Goal: Complete application form: Complete application form

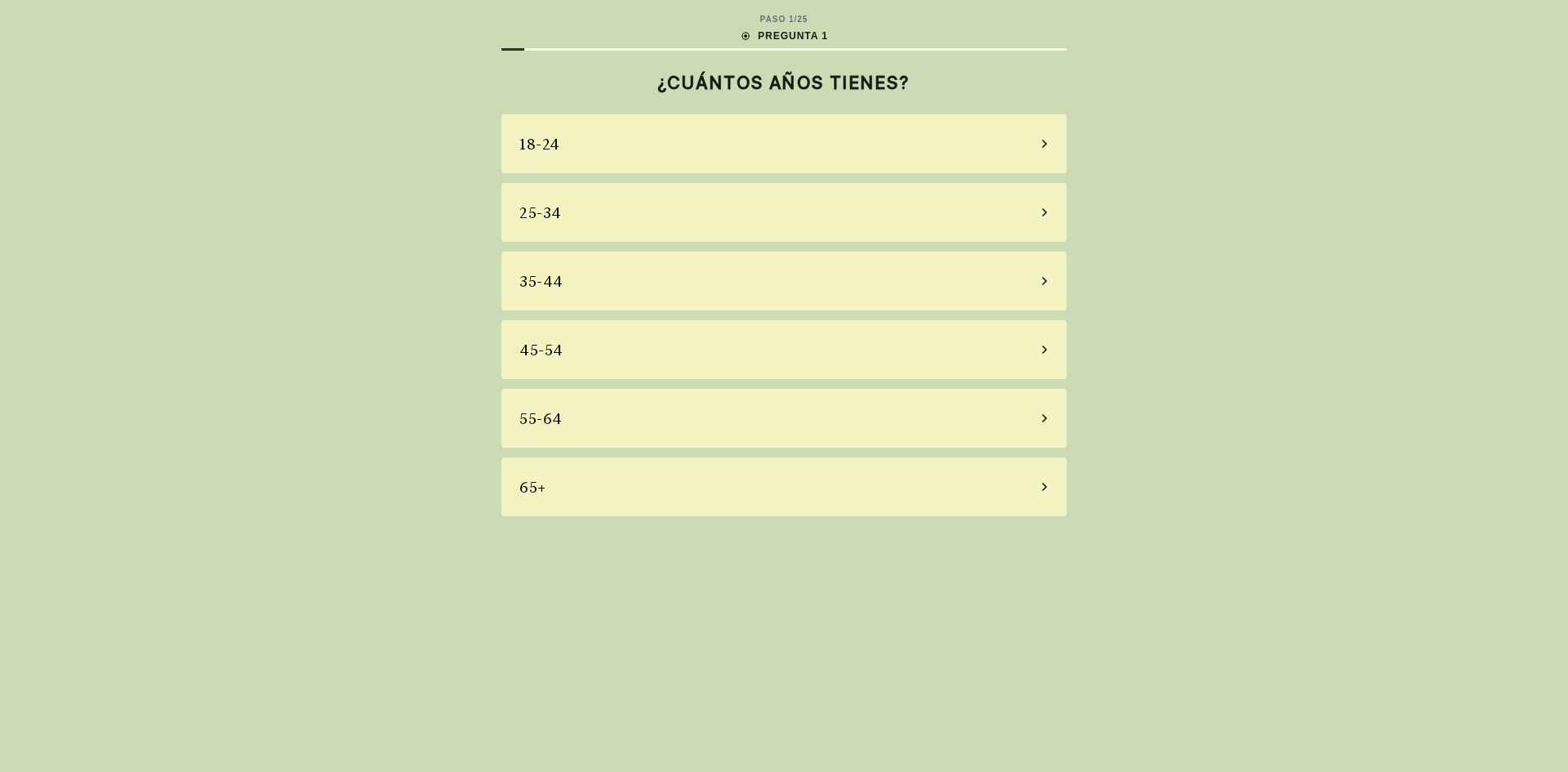
click at [565, 280] on div "35-44" at bounding box center [784, 281] width 565 height 59
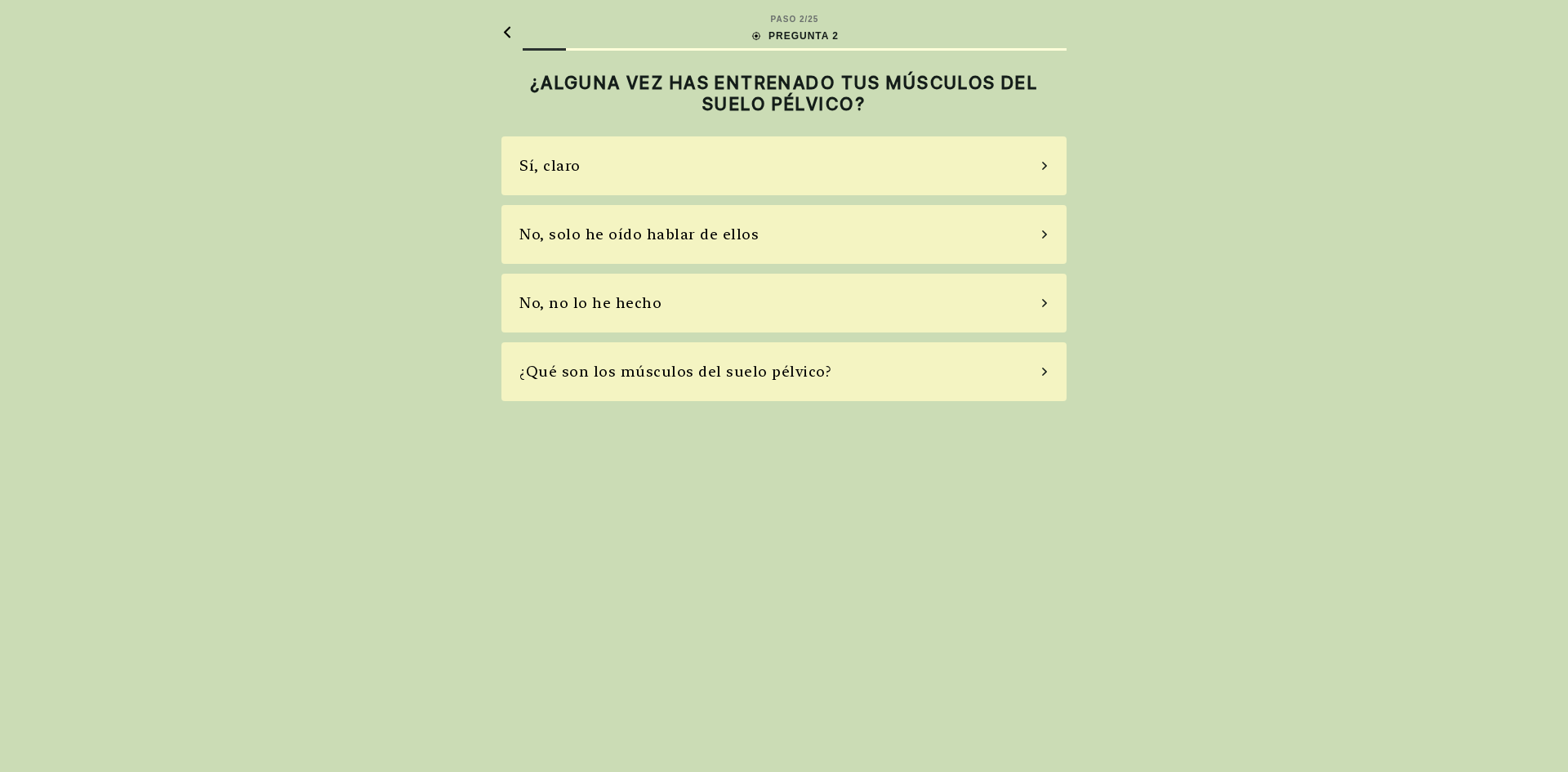
click at [570, 177] on div "Sí, claro" at bounding box center [784, 166] width 565 height 59
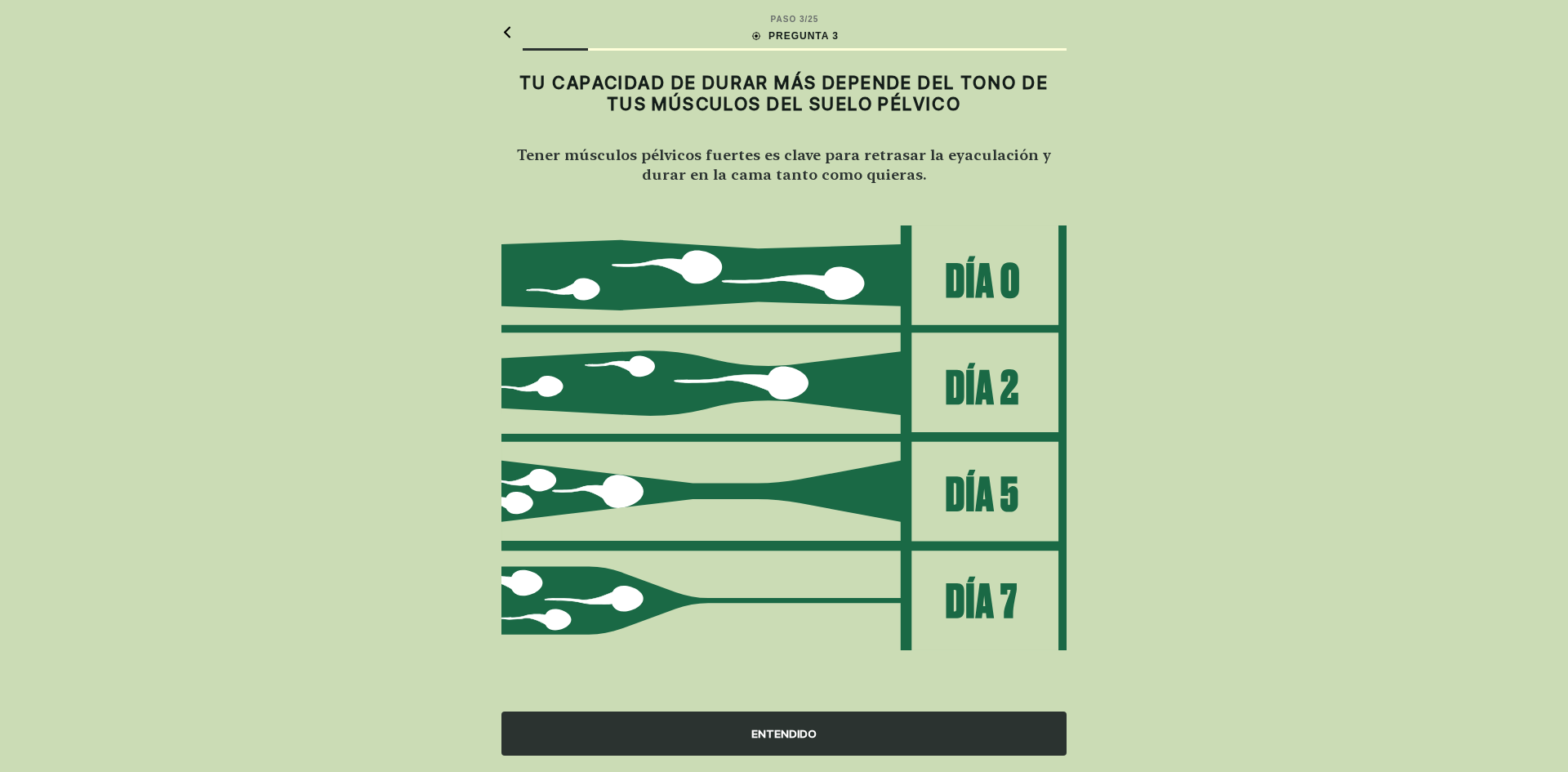
click at [880, 743] on div "ENTENDIDO" at bounding box center [784, 734] width 565 height 44
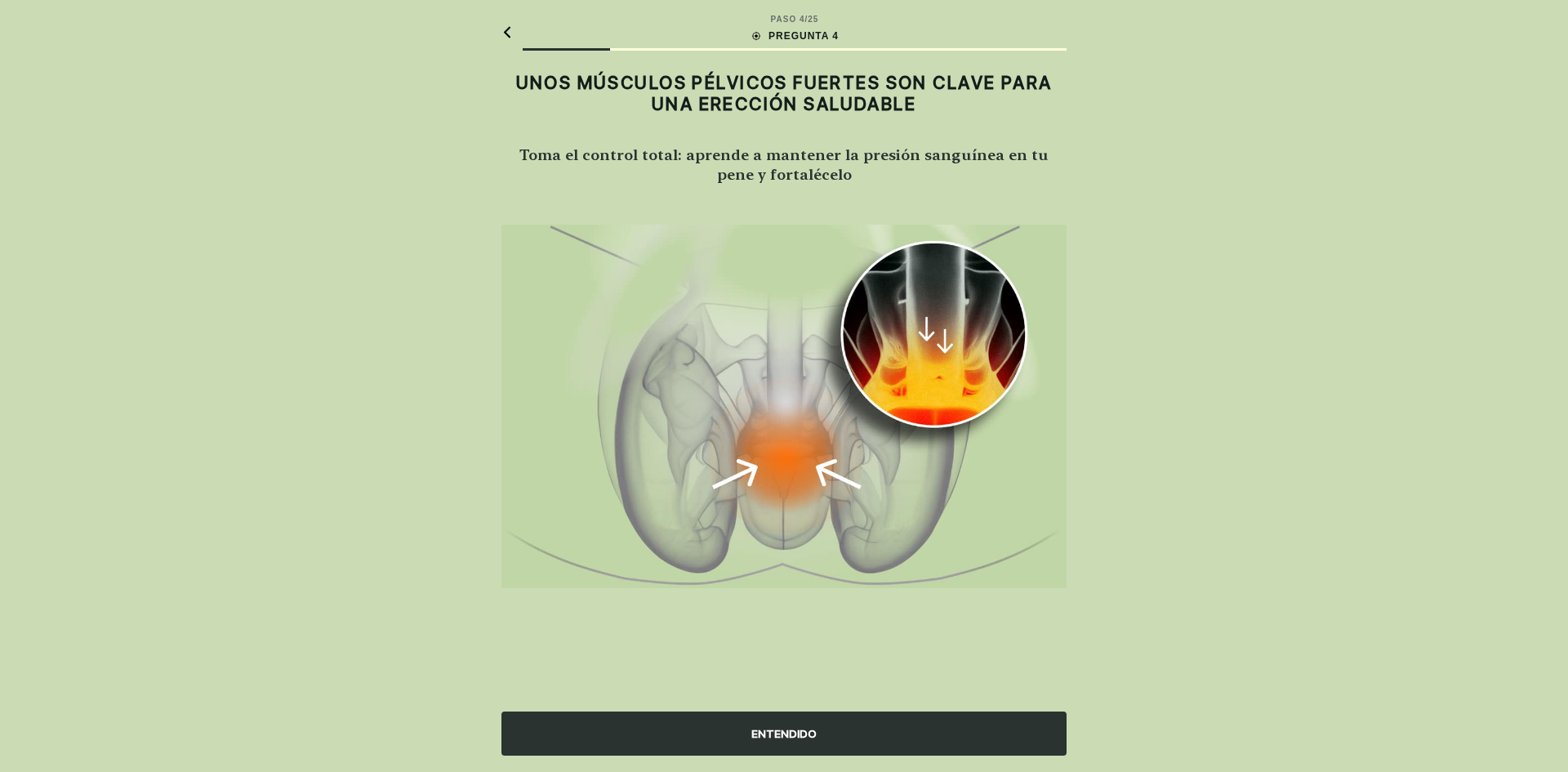
click at [860, 735] on div "ENTENDIDO" at bounding box center [784, 734] width 565 height 44
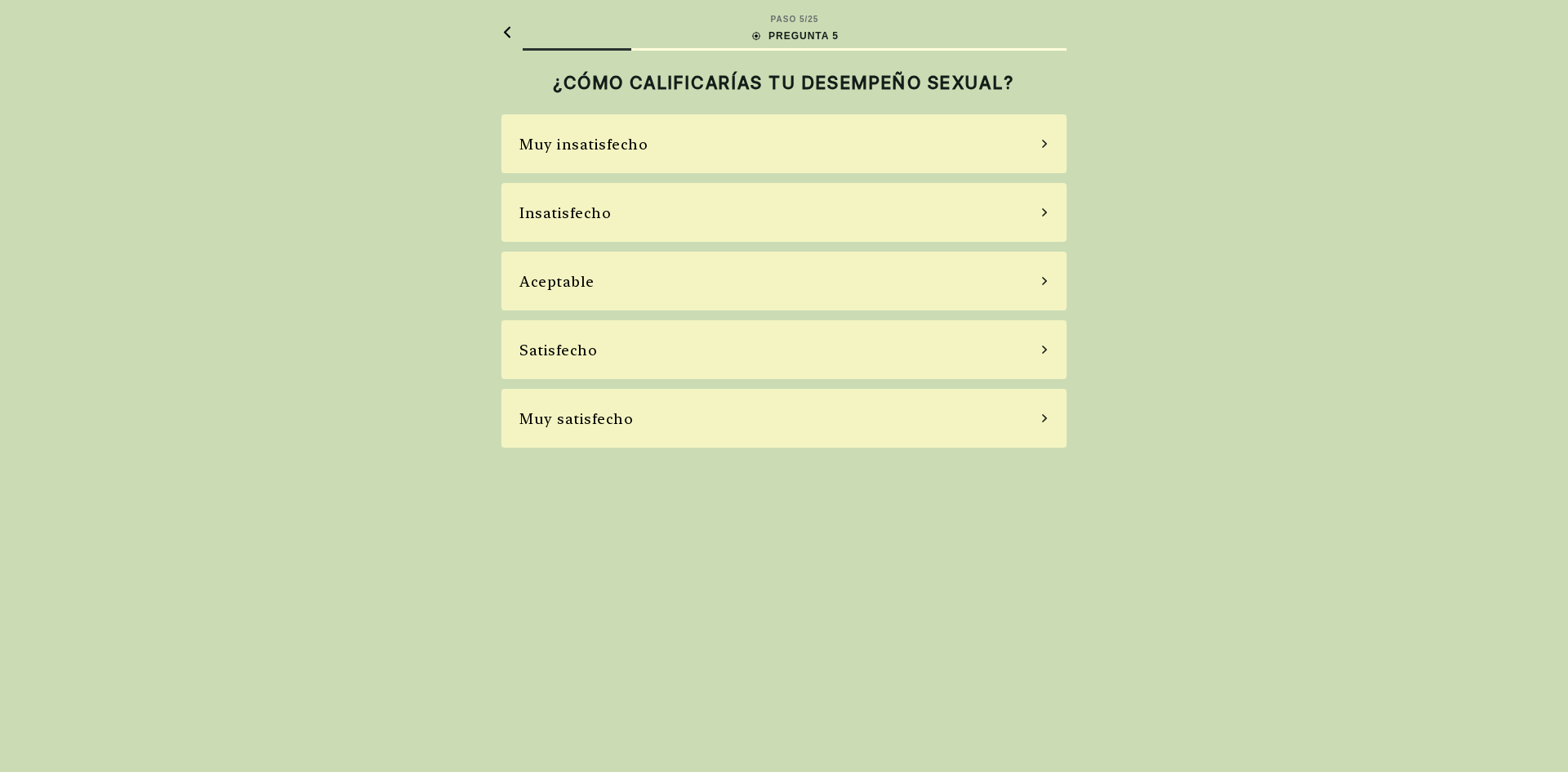
click at [624, 284] on div "Aceptable" at bounding box center [784, 281] width 565 height 59
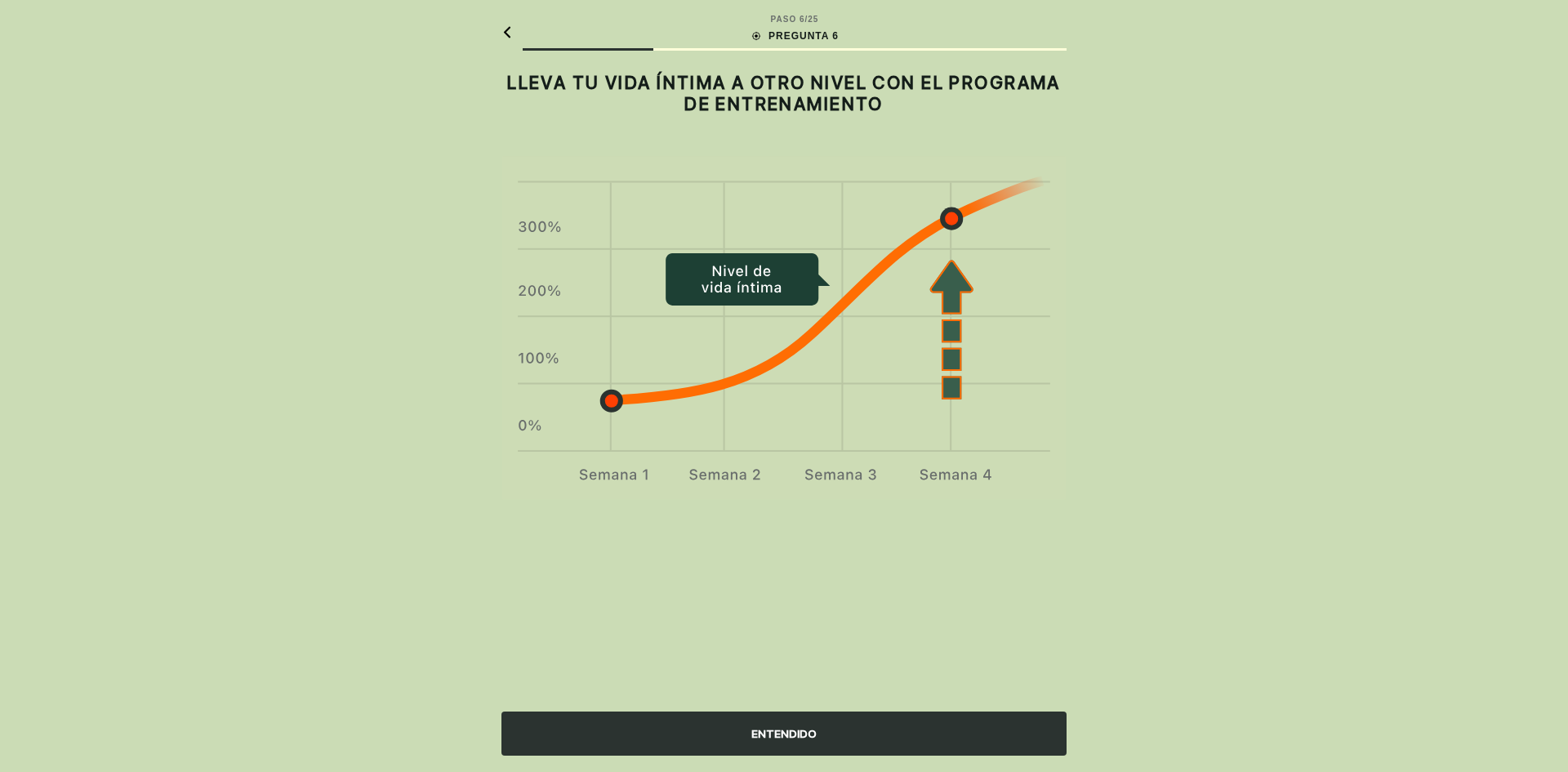
click at [855, 744] on div "ENTENDIDO" at bounding box center [784, 734] width 565 height 44
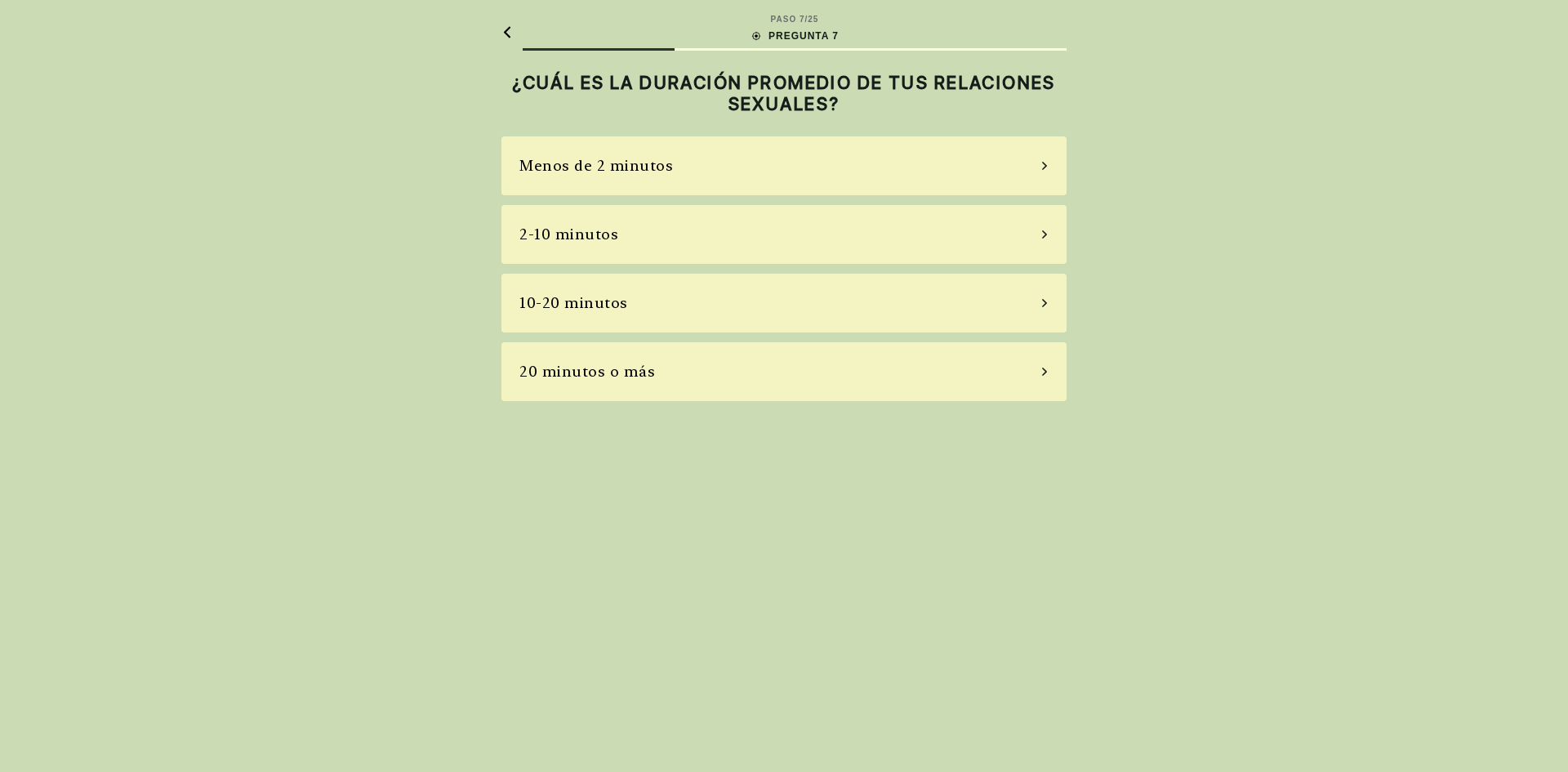
click at [668, 310] on div "10-20 minutos" at bounding box center [784, 303] width 565 height 59
click at [590, 230] on div "A veces" at bounding box center [784, 235] width 565 height 59
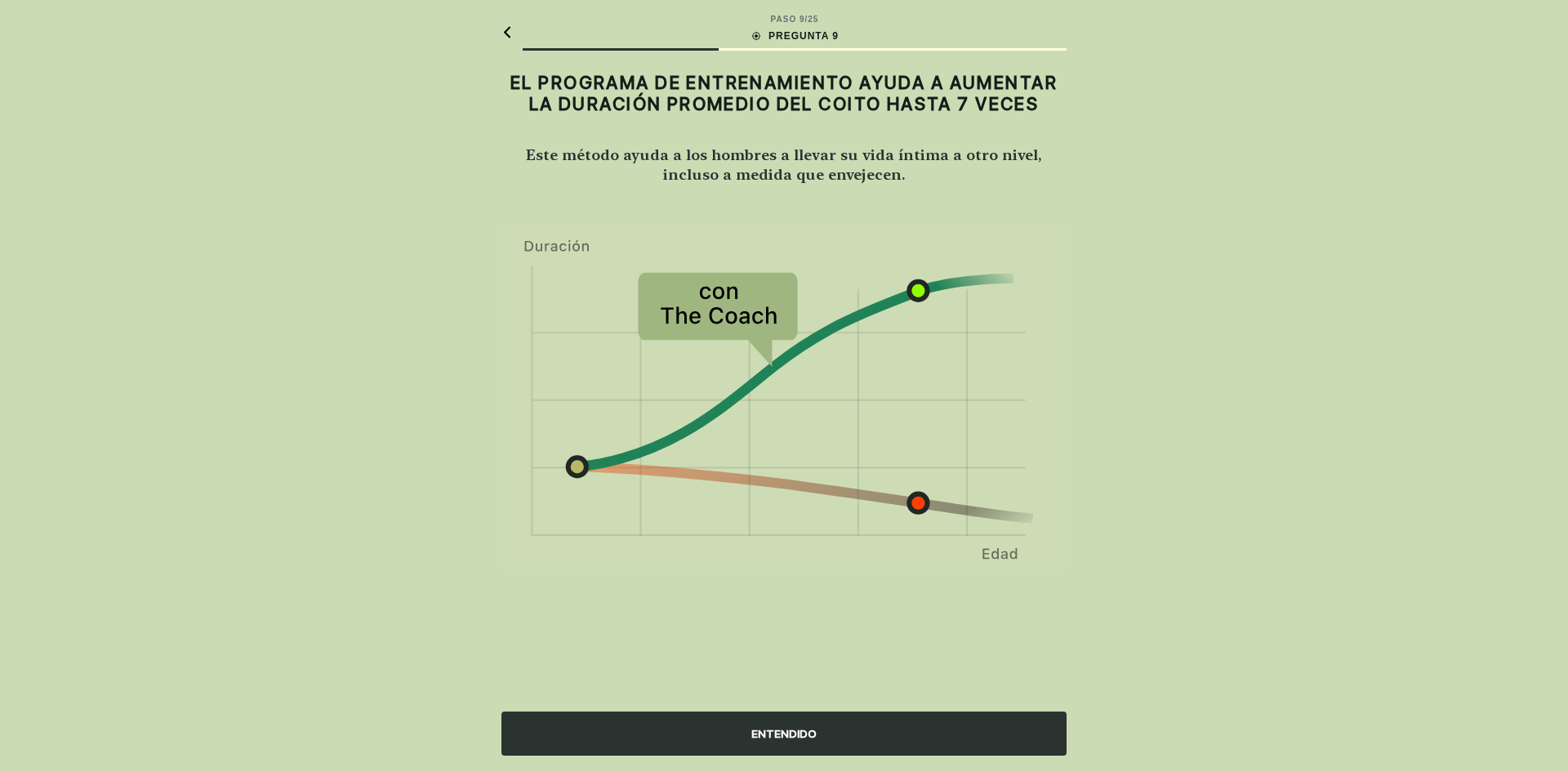
click at [798, 729] on div "ENTENDIDO" at bounding box center [784, 734] width 565 height 44
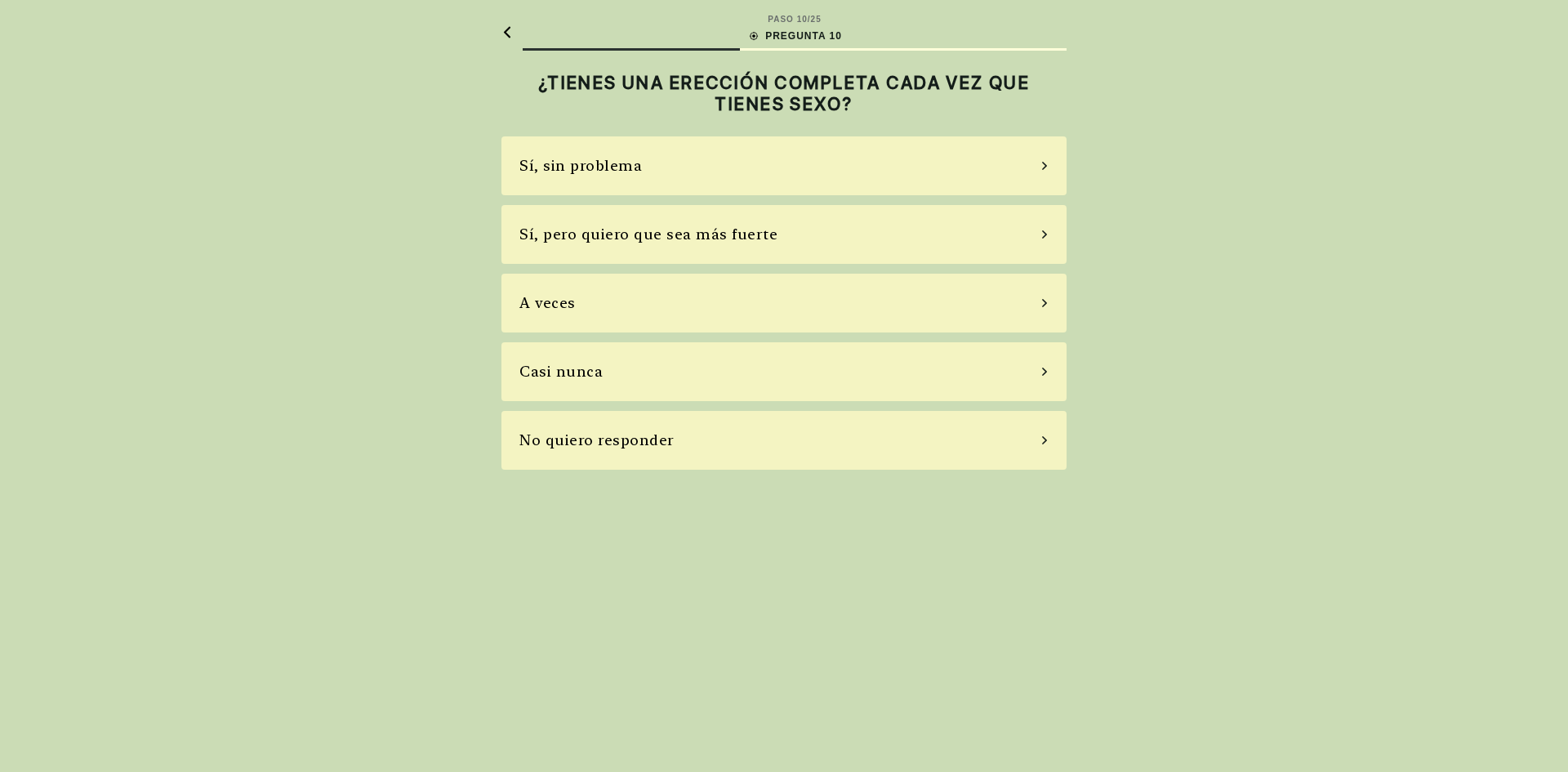
click at [712, 234] on div "Sí, pero quiero que sea más fuerte" at bounding box center [648, 234] width 258 height 22
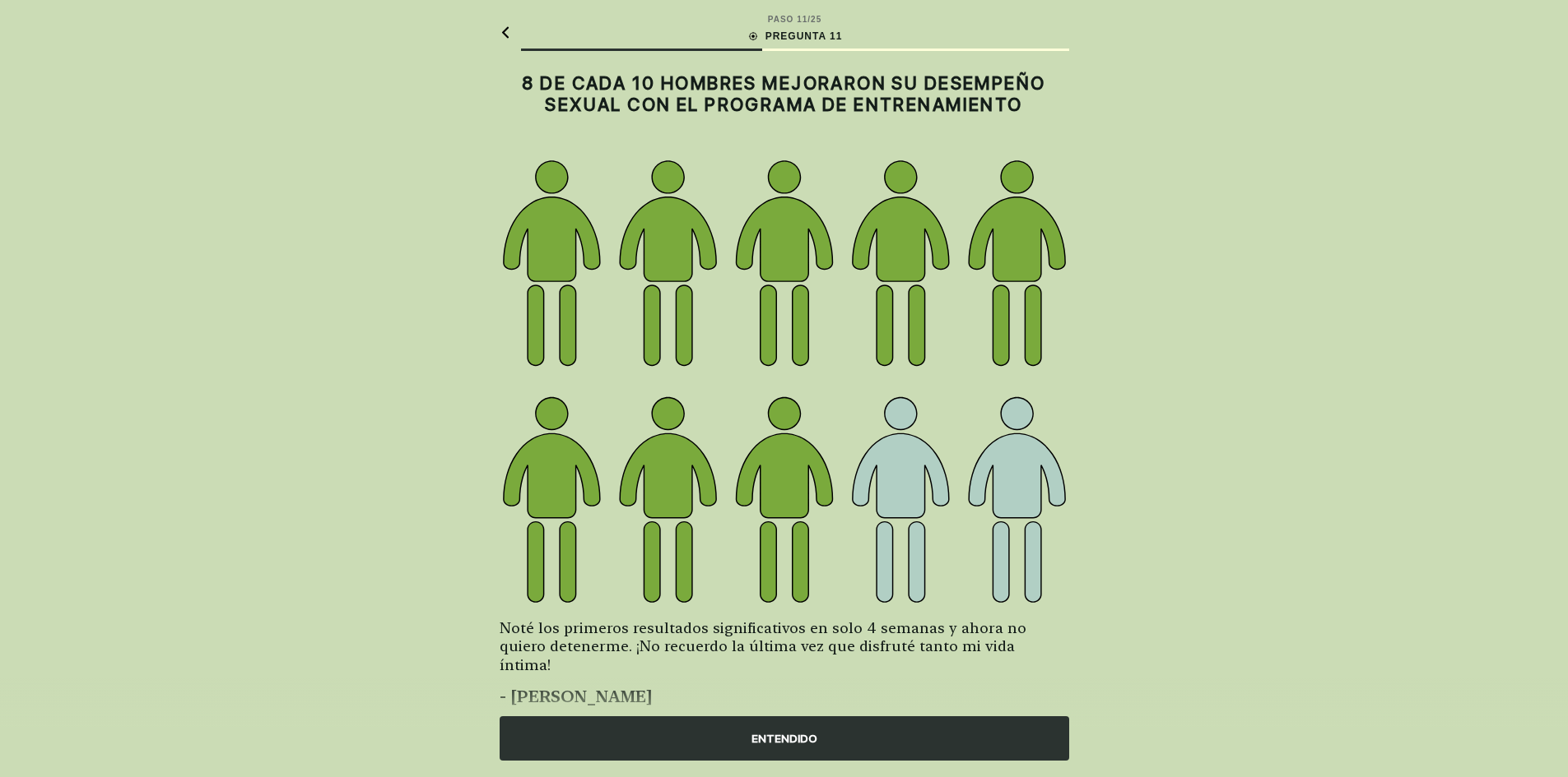
click at [858, 743] on div "ENTENDIDO" at bounding box center [784, 738] width 570 height 44
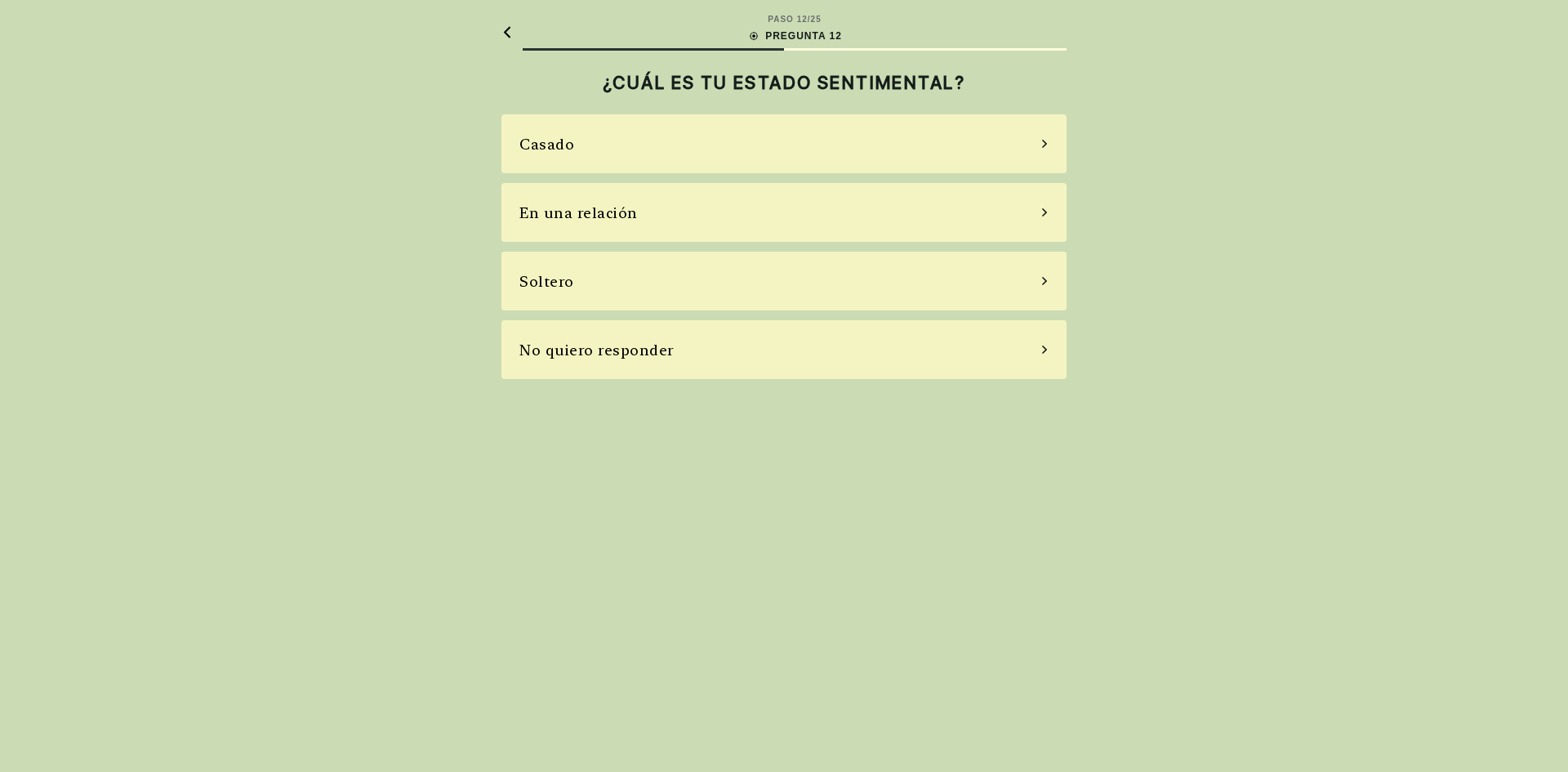
click at [550, 285] on div "Soltero" at bounding box center [547, 281] width 55 height 22
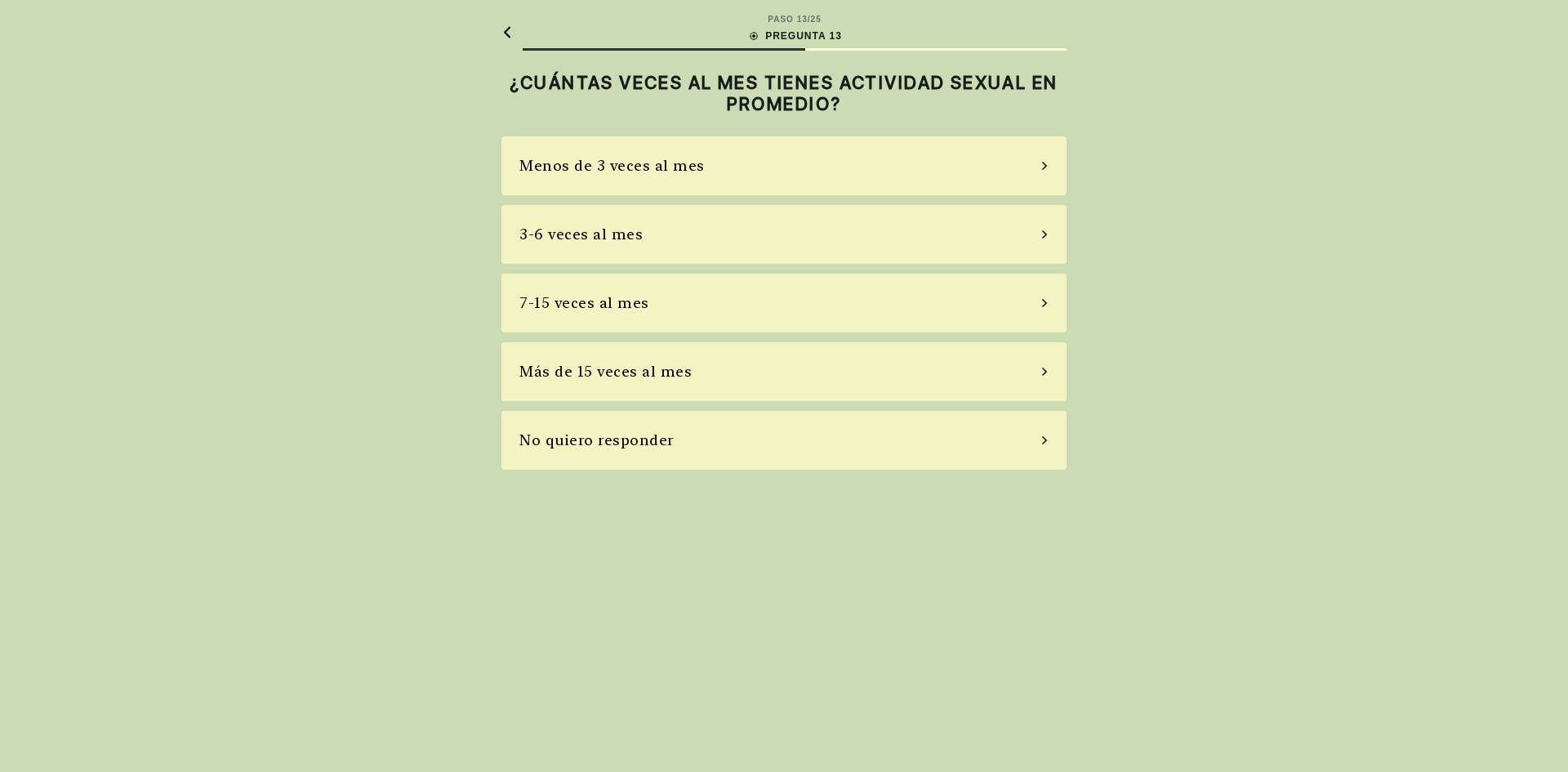
click at [591, 315] on div "7-15 veces al mes" at bounding box center [784, 303] width 565 height 59
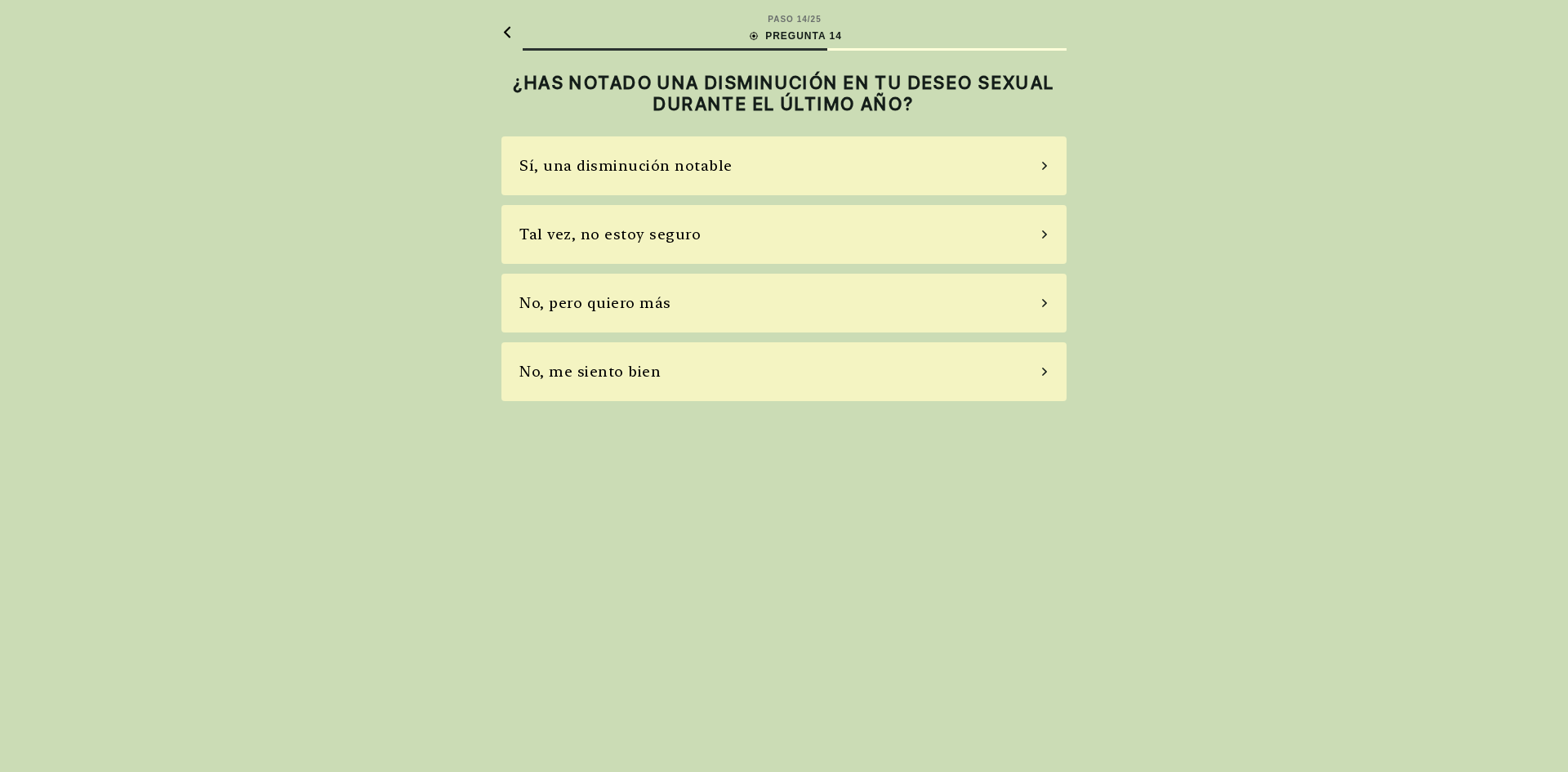
click at [604, 248] on div "Tal vez, no estoy seguro" at bounding box center [784, 235] width 565 height 59
click at [633, 301] on div "No, no tomo" at bounding box center [784, 303] width 565 height 59
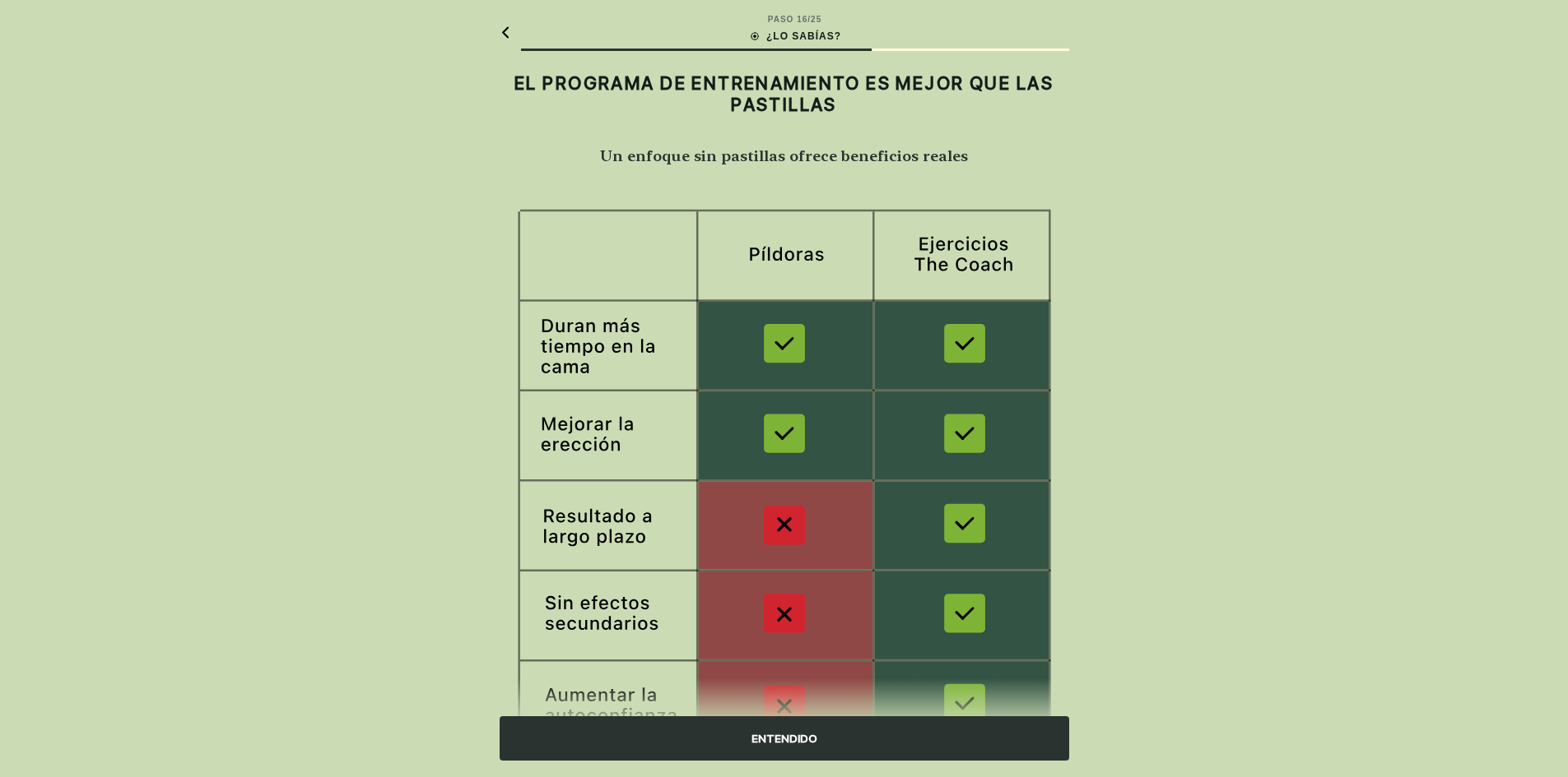
click at [920, 748] on div "ENTENDIDO" at bounding box center [784, 738] width 570 height 44
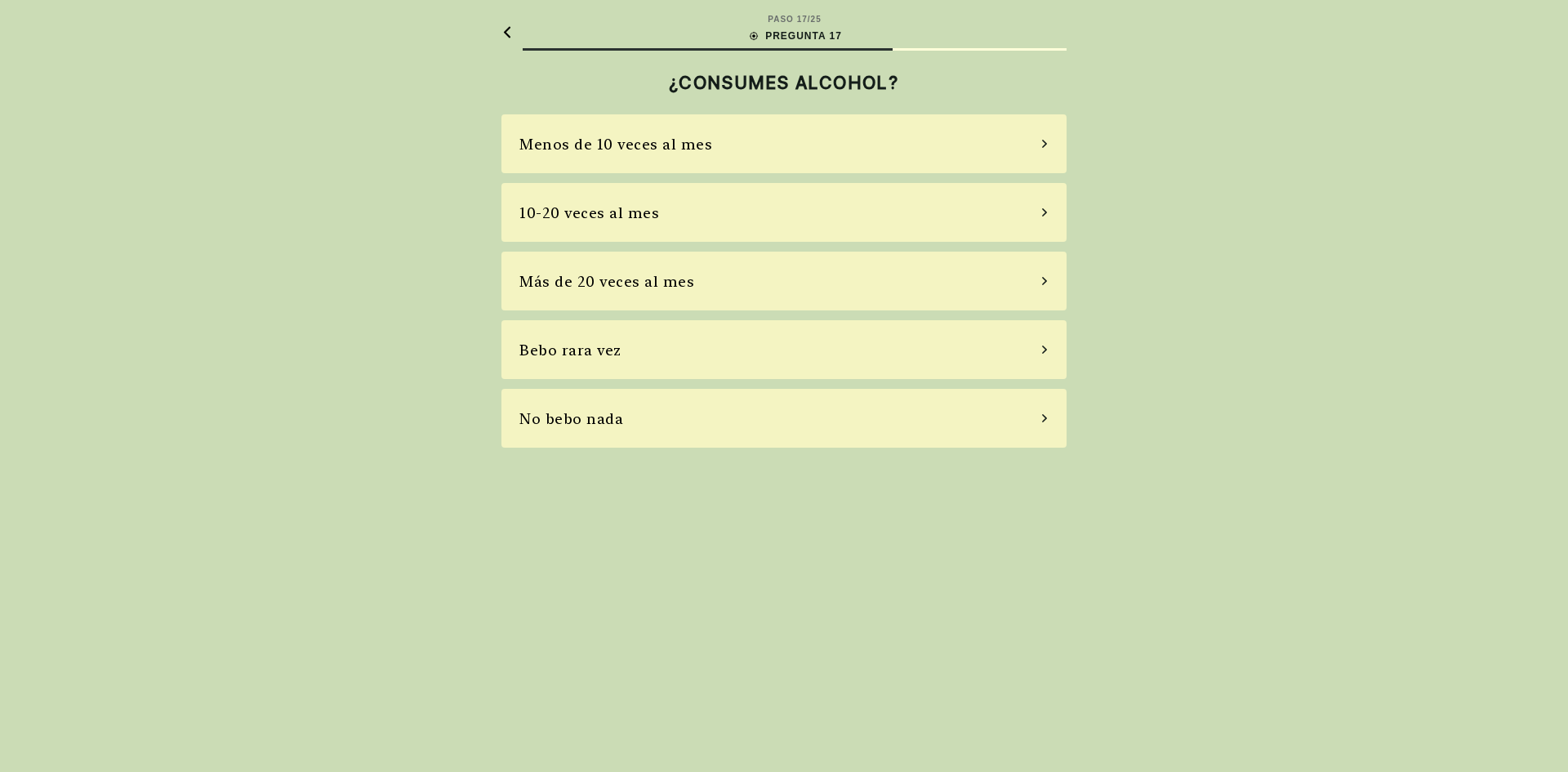
click at [643, 150] on div "Menos de 10 veces al mes" at bounding box center [616, 144] width 193 height 22
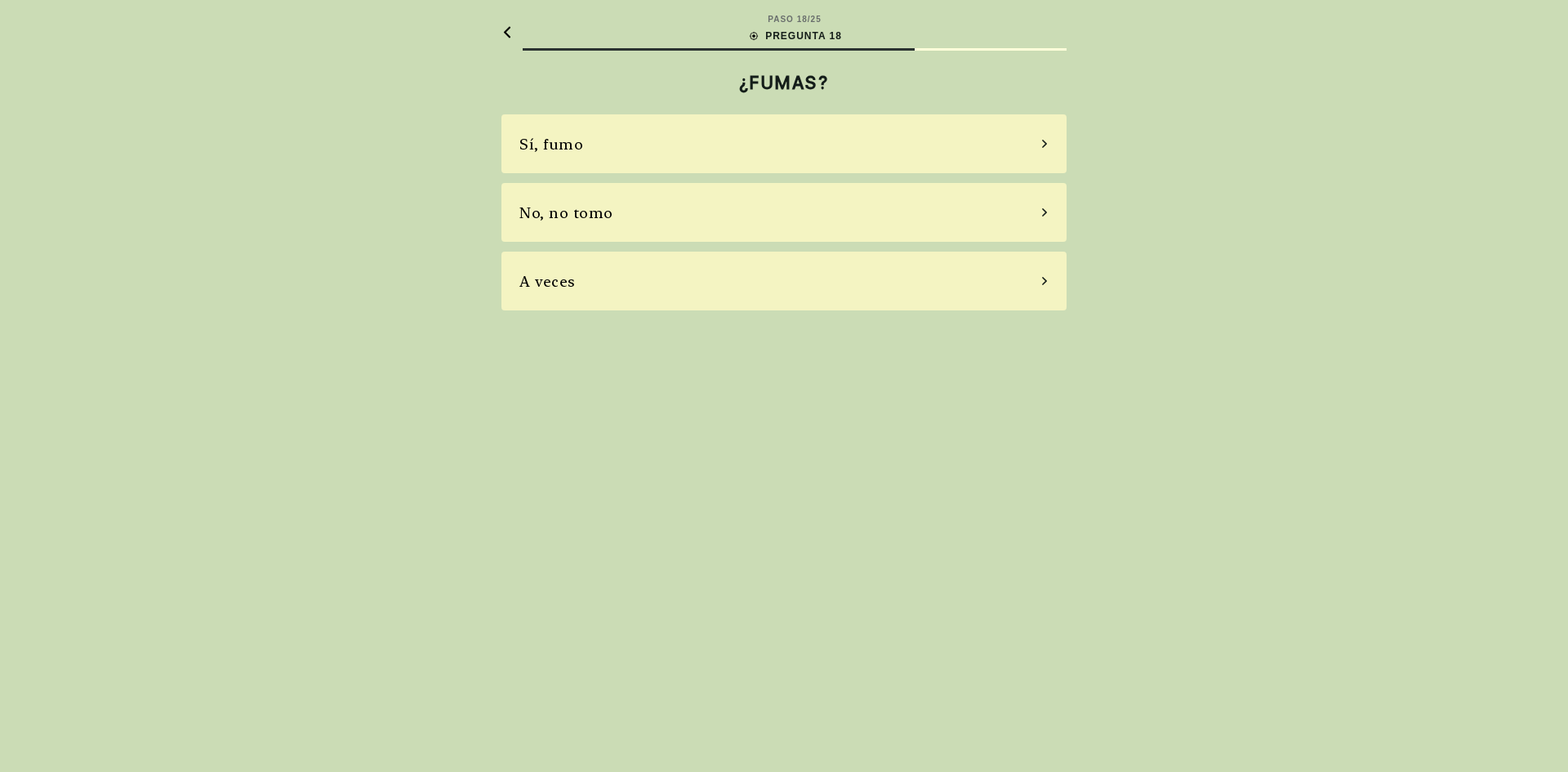
click at [591, 139] on div "Sí, fumo" at bounding box center [784, 144] width 565 height 59
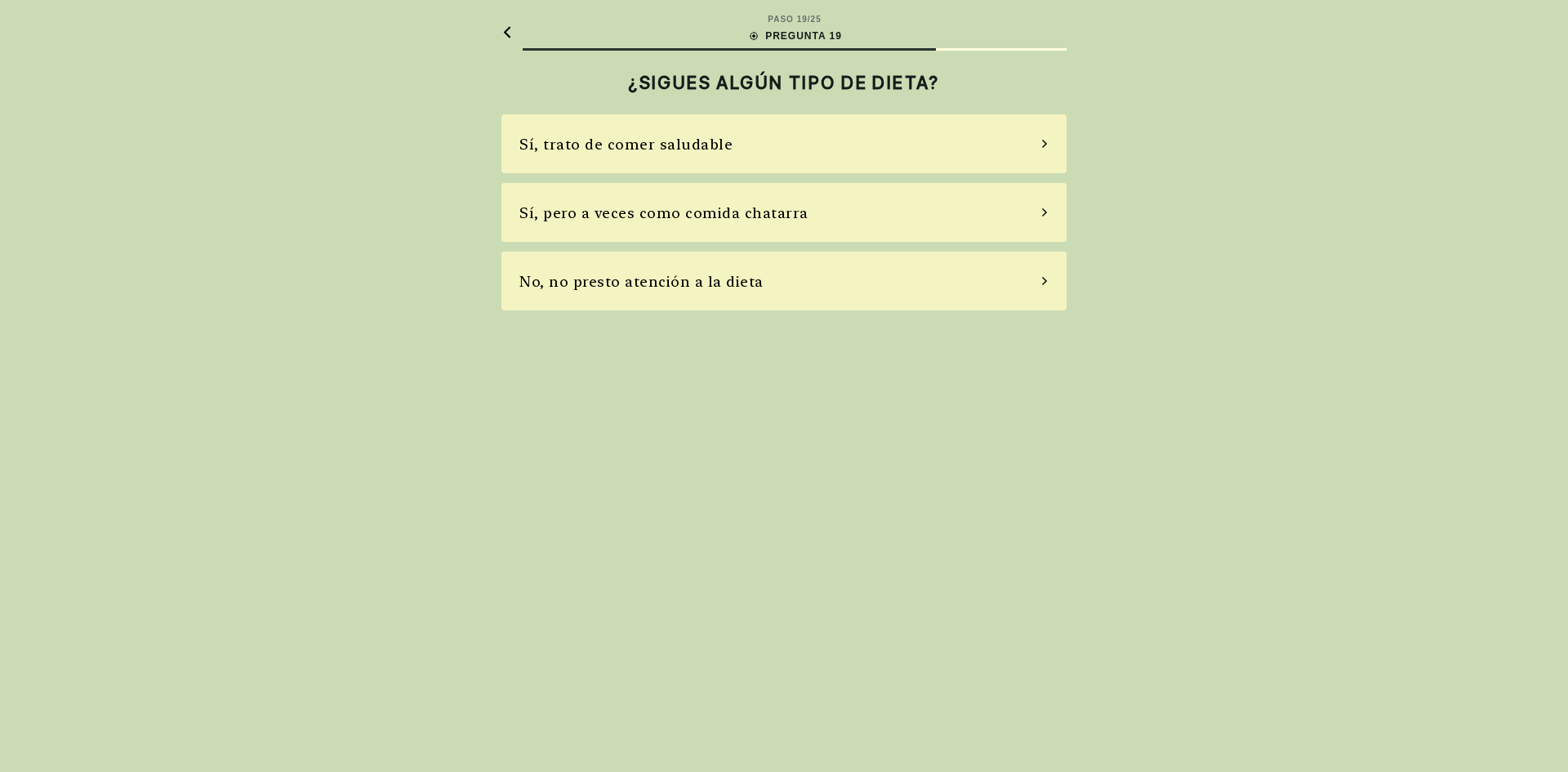
click at [721, 156] on div "Sí, trato de comer saludable" at bounding box center [784, 144] width 565 height 59
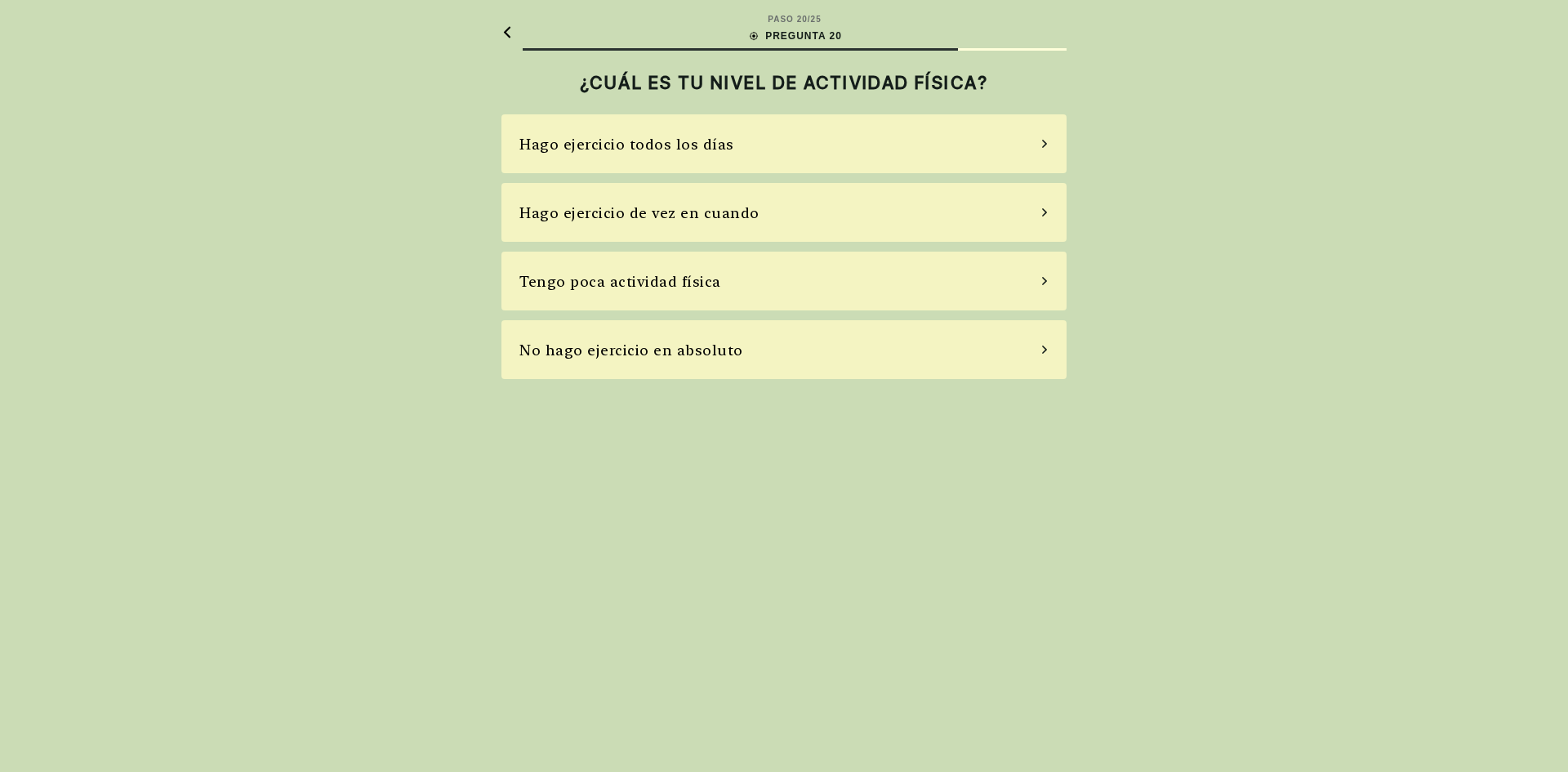
click at [603, 152] on div "Hago ejercicio todos los días" at bounding box center [627, 144] width 214 height 22
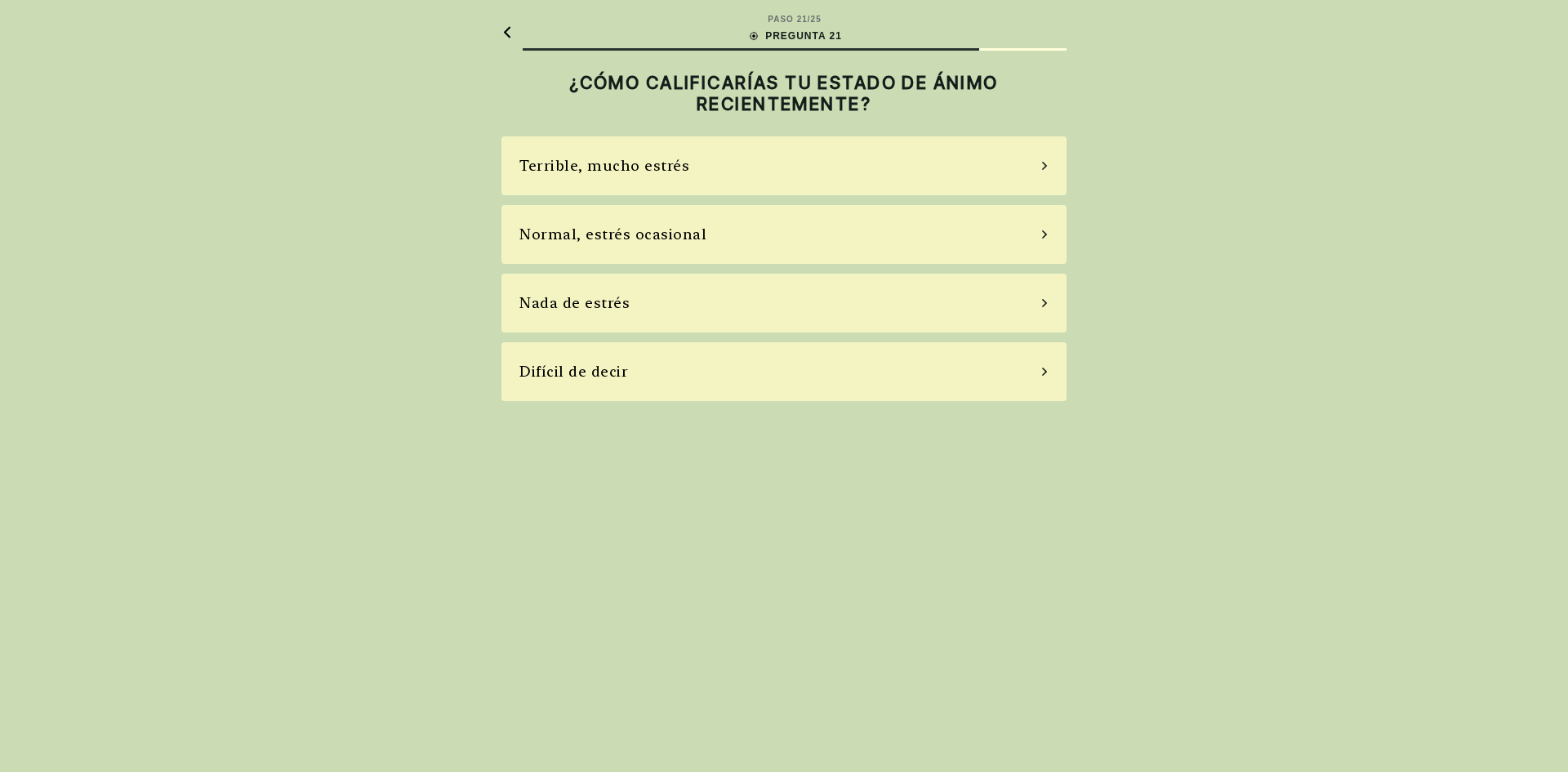
click at [647, 241] on div "Normal, estrés ocasional" at bounding box center [613, 234] width 187 height 22
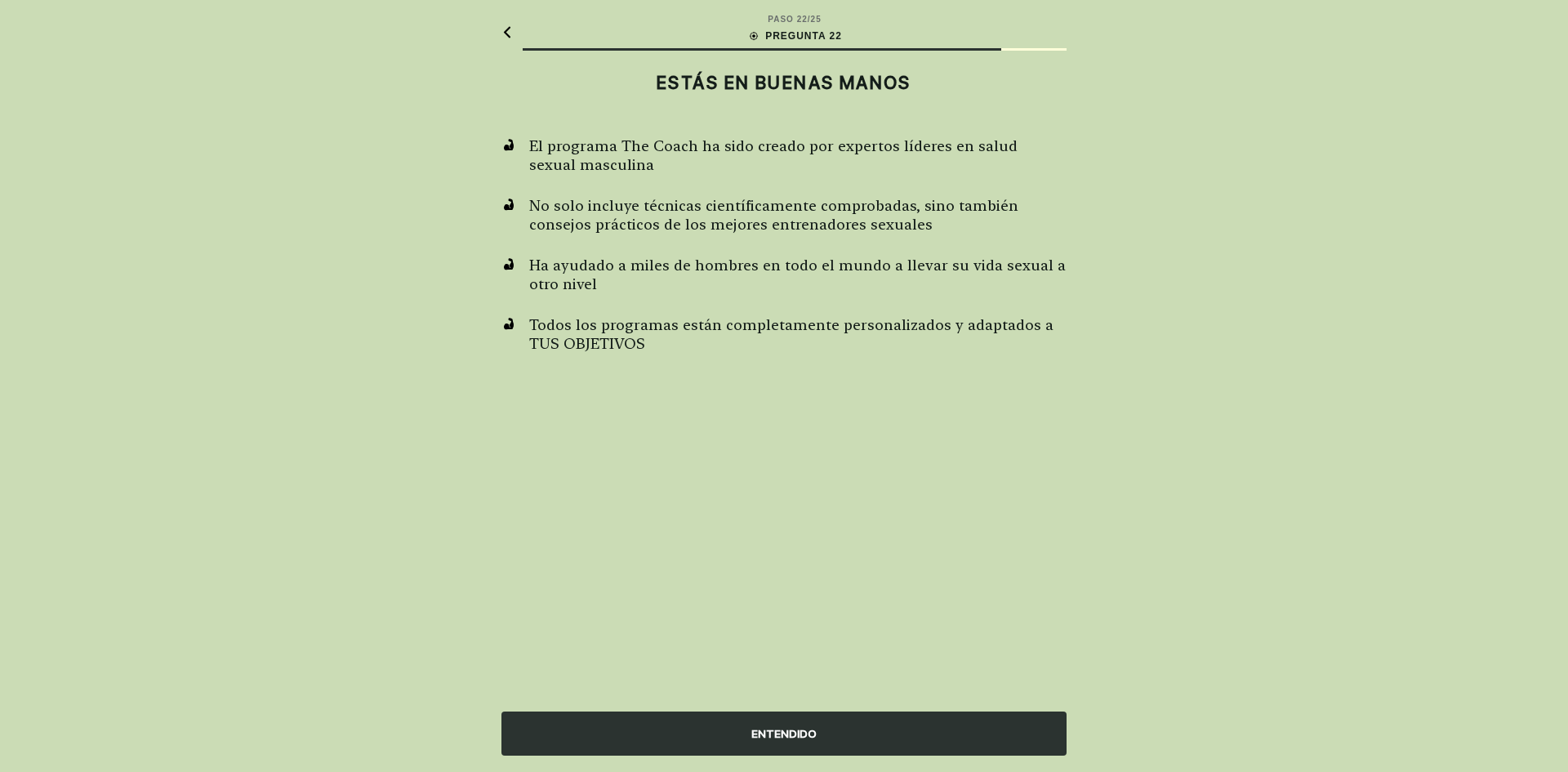
click at [869, 720] on div "ENTENDIDO" at bounding box center [784, 734] width 565 height 44
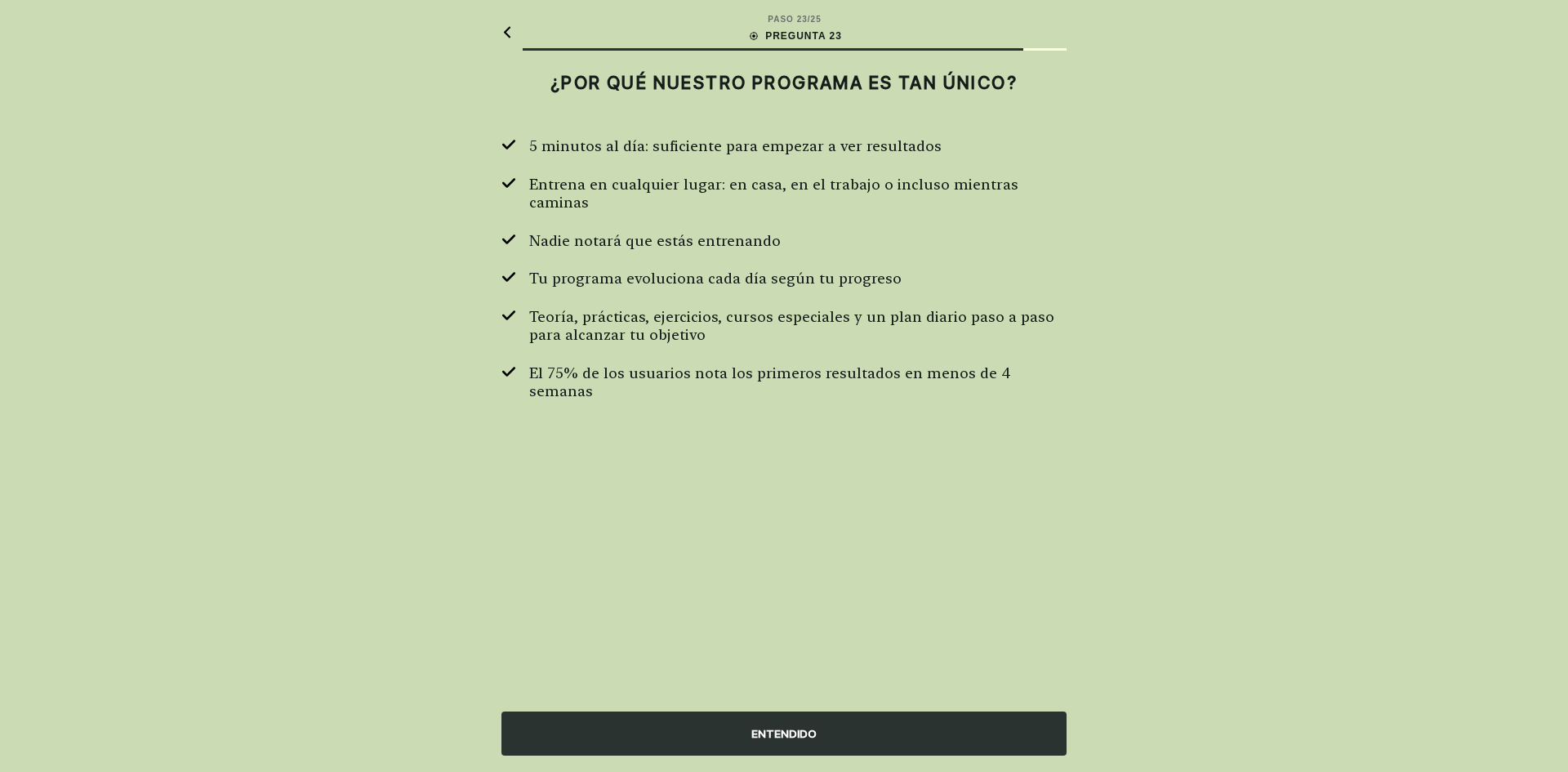
click at [869, 738] on div "ENTENDIDO" at bounding box center [784, 734] width 565 height 44
